Goal: Task Accomplishment & Management: Manage account settings

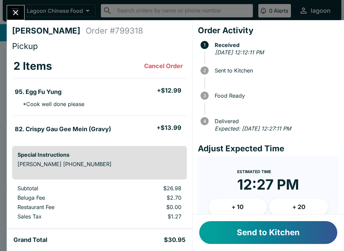
click at [252, 232] on button "Send to Kitchen" at bounding box center [268, 232] width 138 height 23
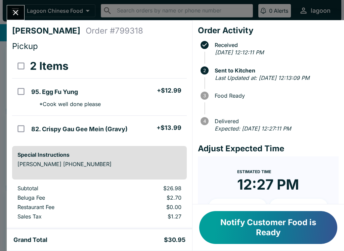
click at [255, 222] on button "Notify Customer Food is Ready" at bounding box center [268, 227] width 138 height 33
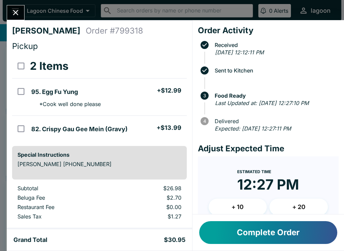
click at [259, 230] on button "Complete Order" at bounding box center [268, 232] width 138 height 23
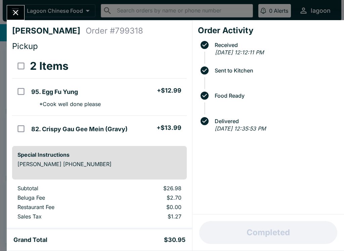
click at [21, 14] on button "Close" at bounding box center [15, 12] width 17 height 14
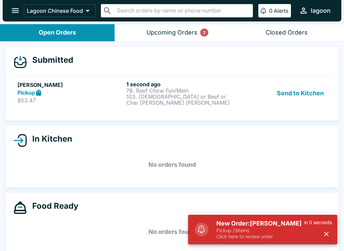
click at [155, 98] on p "103. [DEMOGRAPHIC_DATA] or Beef or Char [PERSON_NAME] [PERSON_NAME]" at bounding box center [179, 100] width 106 height 12
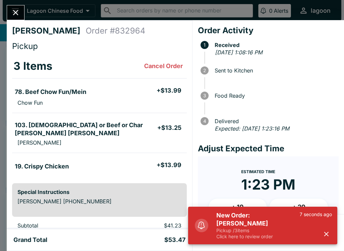
click at [218, 233] on p "Pickup / 3 items" at bounding box center [257, 231] width 83 height 6
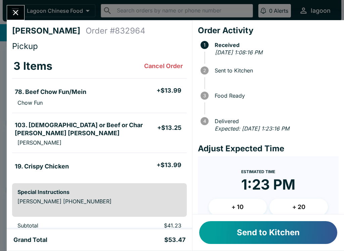
click at [227, 235] on button "Send to Kitchen" at bounding box center [268, 232] width 138 height 23
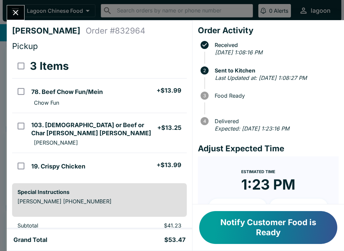
click at [15, 6] on button "Close" at bounding box center [15, 12] width 17 height 14
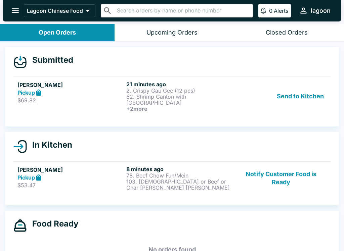
click at [167, 96] on p "62. Shrimp Canton with [GEOGRAPHIC_DATA]" at bounding box center [179, 100] width 106 height 12
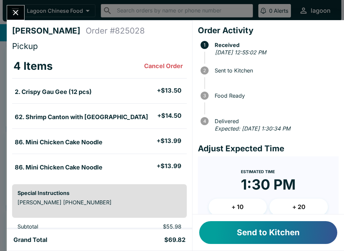
click at [256, 233] on button "Send to Kitchen" at bounding box center [268, 232] width 138 height 23
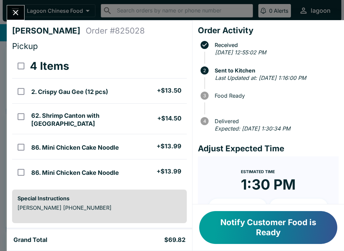
click at [15, 14] on icon "Close" at bounding box center [15, 12] width 5 height 5
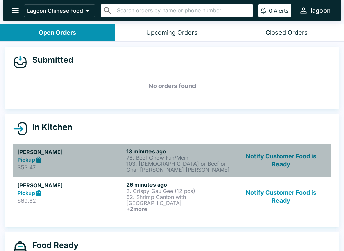
click at [64, 164] on p "$53.47" at bounding box center [70, 167] width 106 height 7
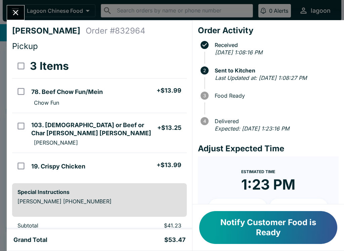
click at [247, 227] on button "Notify Customer Food is Ready" at bounding box center [268, 227] width 138 height 33
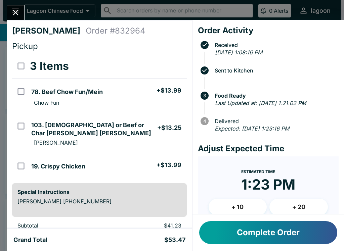
click at [21, 18] on button "Close" at bounding box center [15, 12] width 17 height 14
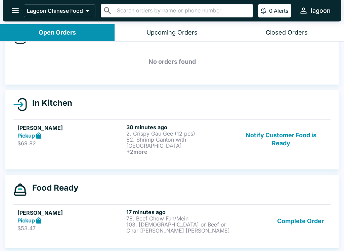
scroll to position [24, 0]
click at [89, 235] on link "[PERSON_NAME] Pickup $53.47 17 minutes ago 78. Beef Chow Fun/Mein 103. [DEMOGRA…" at bounding box center [171, 221] width 317 height 33
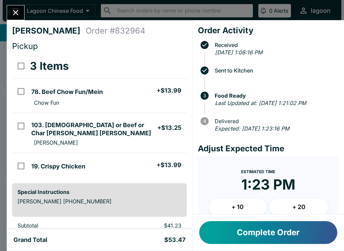
click at [255, 238] on button "Complete Order" at bounding box center [268, 232] width 138 height 23
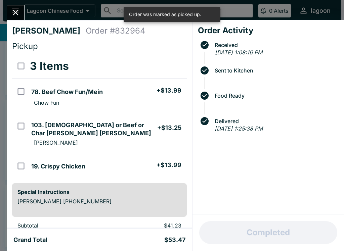
click at [9, 5] on div at bounding box center [16, 12] width 18 height 15
click at [23, 10] on button "Close" at bounding box center [15, 12] width 17 height 14
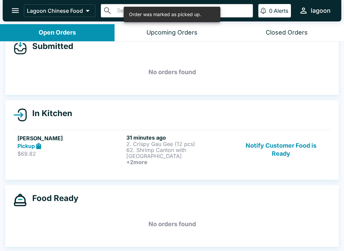
click at [87, 157] on p "$69.82" at bounding box center [70, 153] width 106 height 7
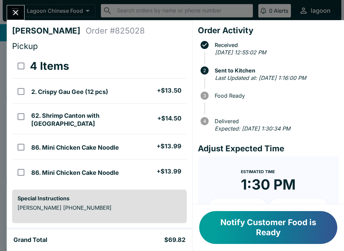
click at [257, 229] on button "Notify Customer Food is Ready" at bounding box center [268, 227] width 138 height 33
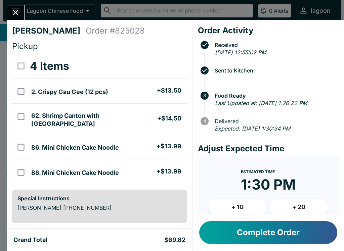
click at [11, 6] on button "Close" at bounding box center [15, 12] width 17 height 14
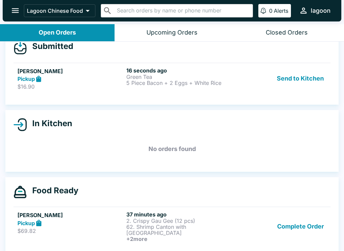
click at [138, 76] on p "Green Tea" at bounding box center [179, 77] width 106 height 6
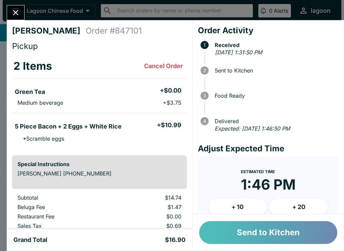
click at [255, 234] on button "Send to Kitchen" at bounding box center [268, 232] width 138 height 23
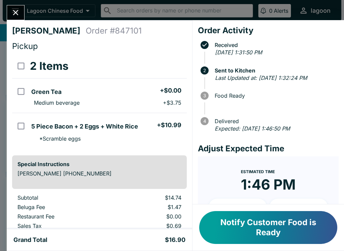
click at [11, 7] on button "Close" at bounding box center [15, 12] width 17 height 14
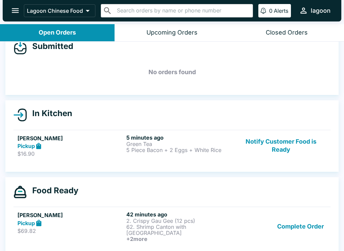
click at [94, 229] on p "$69.82" at bounding box center [70, 231] width 106 height 7
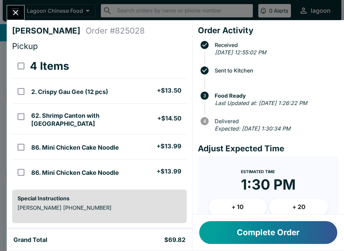
click at [20, 10] on icon "Close" at bounding box center [15, 12] width 9 height 9
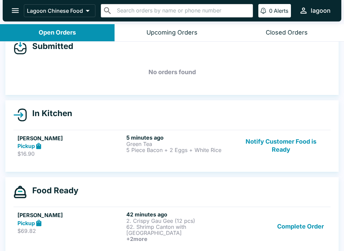
scroll to position [13, 0]
click at [151, 152] on p "5 Piece Bacon + 2 Eggs + White Rice" at bounding box center [179, 150] width 106 height 6
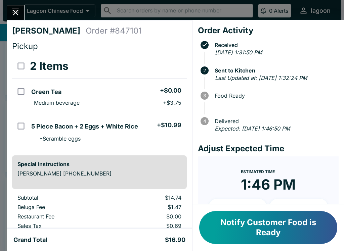
click at [248, 227] on button "Notify Customer Food is Ready" at bounding box center [268, 227] width 138 height 33
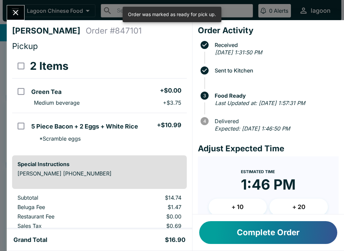
click at [240, 240] on button "Complete Order" at bounding box center [268, 232] width 138 height 23
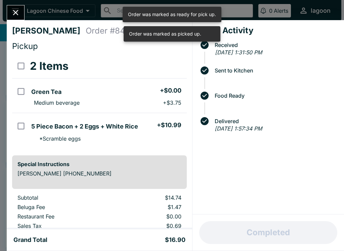
click at [11, 8] on button "Close" at bounding box center [15, 12] width 17 height 14
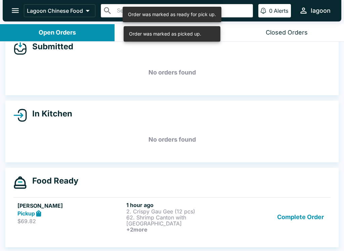
click at [77, 220] on p "$69.82" at bounding box center [70, 221] width 106 height 7
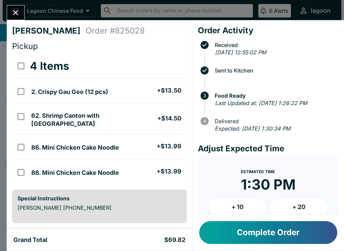
click at [259, 239] on button "Complete Order" at bounding box center [268, 232] width 138 height 23
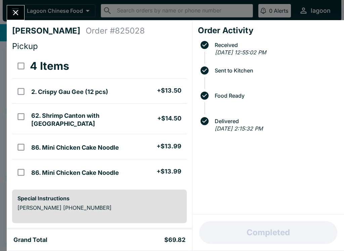
click at [20, 10] on icon "Close" at bounding box center [15, 12] width 9 height 9
